Goal: Information Seeking & Learning: Learn about a topic

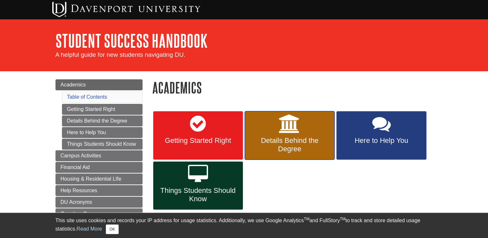
click at [284, 131] on icon at bounding box center [289, 123] width 21 height 19
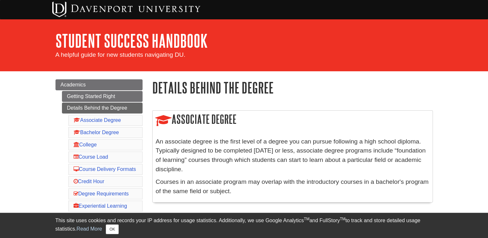
scroll to position [208, 0]
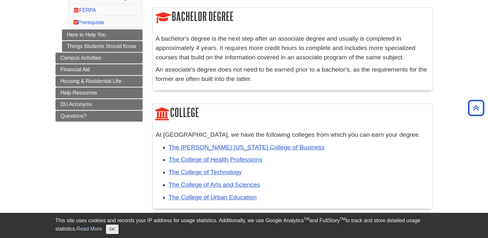
click at [106, 230] on button "OK" at bounding box center [112, 229] width 13 height 10
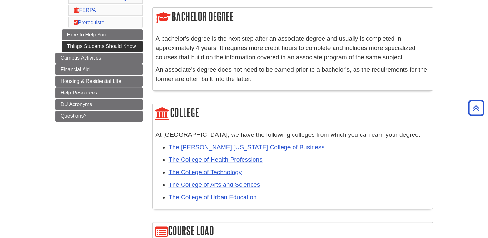
click at [86, 50] on link "Things Students Should Know" at bounding box center [102, 46] width 81 height 11
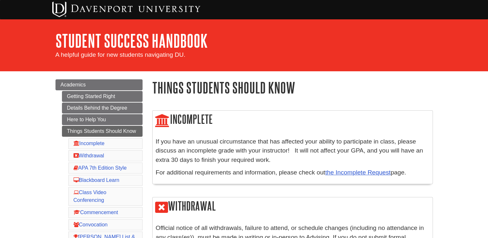
drag, startPoint x: 412, startPoint y: 126, endPoint x: 357, endPoint y: 119, distance: 55.9
click at [357, 119] on h2 "Incomplete" at bounding box center [292, 120] width 280 height 18
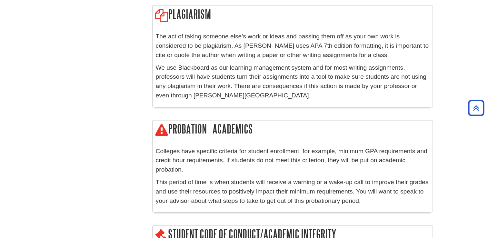
scroll to position [1103, 0]
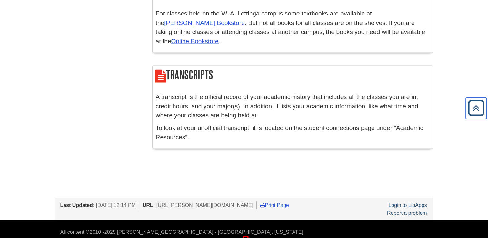
click at [478, 101] on icon "Back to Top" at bounding box center [475, 108] width 21 height 21
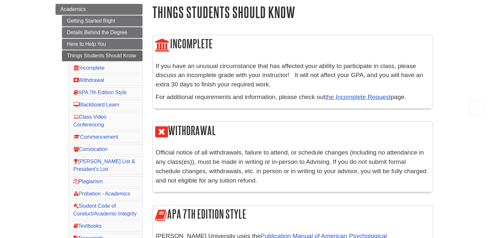
scroll to position [0, 0]
